Goal: Task Accomplishment & Management: Manage account settings

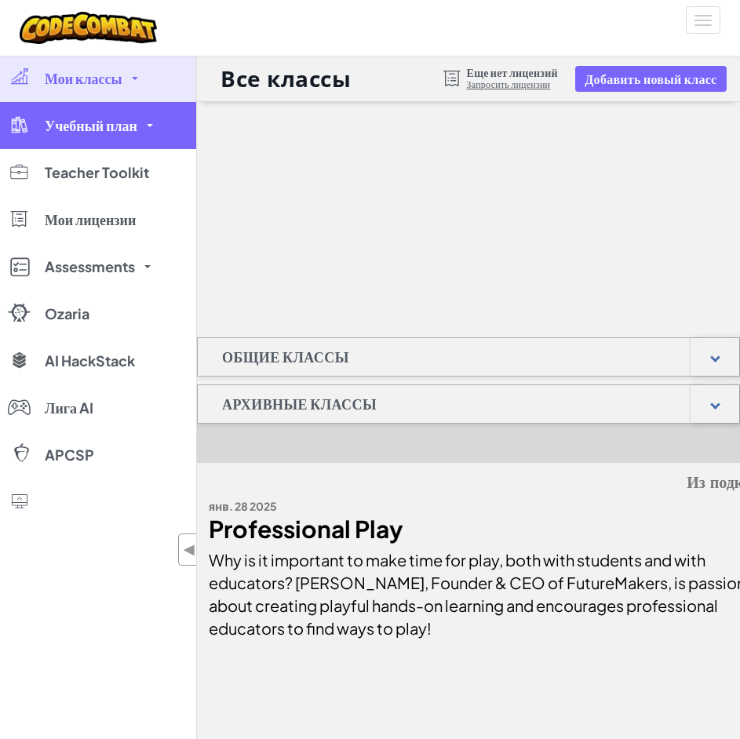
click at [151, 129] on link "Учебный план" at bounding box center [98, 125] width 196 height 47
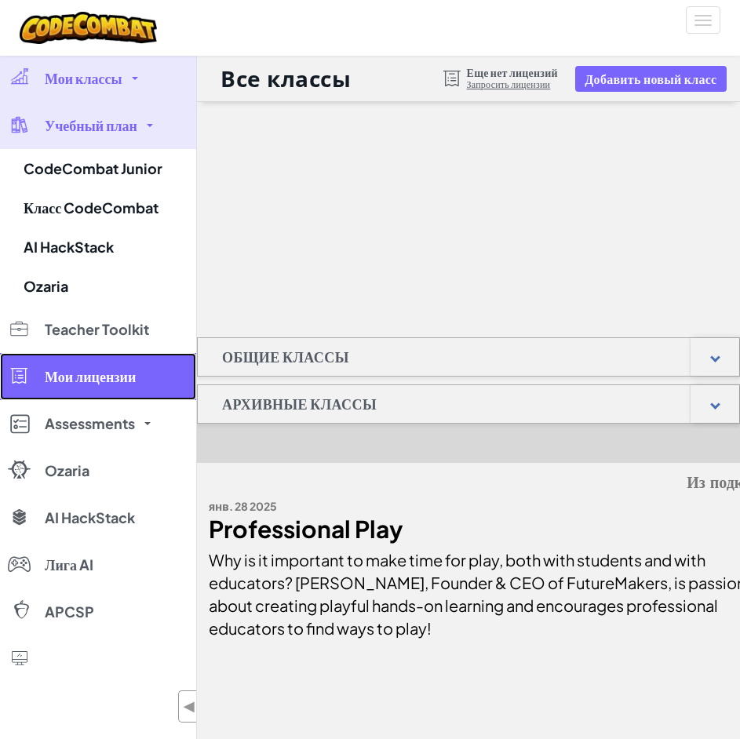
click at [126, 374] on span "Мои лицензии" at bounding box center [90, 377] width 91 height 14
